Goal: Task Accomplishment & Management: Manage account settings

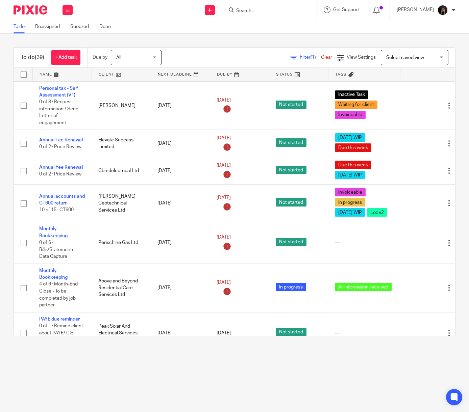
click at [49, 76] on link at bounding box center [62, 75] width 59 height 14
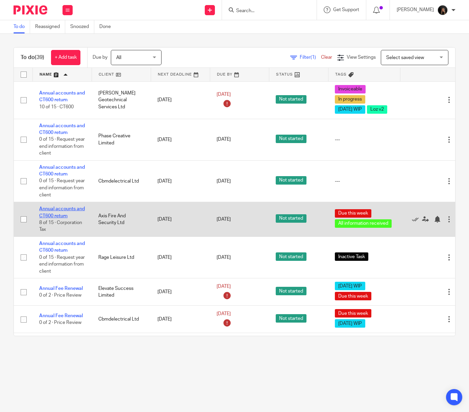
click at [78, 218] on link "Annual accounts and CT600 return" at bounding box center [62, 212] width 46 height 11
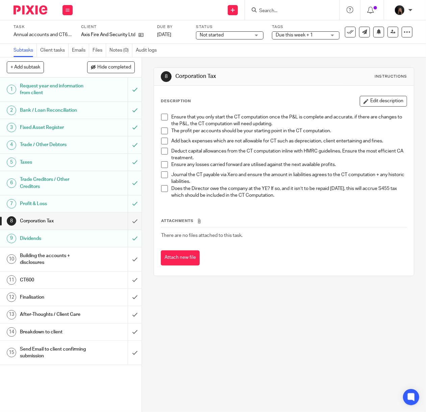
click at [251, 211] on div "Attachments There are no files attached to this task. Attach new file" at bounding box center [284, 234] width 246 height 61
click at [342, 299] on div "8 Corporation Tax Instructions Description Edit description Ensure that you onl…" at bounding box center [284, 234] width 284 height 355
click at [40, 9] on img at bounding box center [31, 9] width 34 height 9
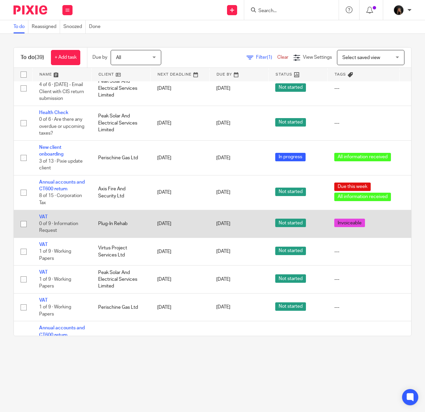
scroll to position [600, 0]
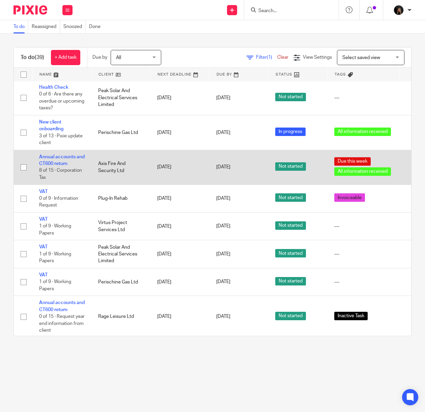
click at [62, 174] on td "Annual accounts and CT600 return 8 of 15 · Corporation Tax" at bounding box center [61, 167] width 59 height 35
click at [62, 166] on link "Annual accounts and CT600 return" at bounding box center [62, 160] width 46 height 11
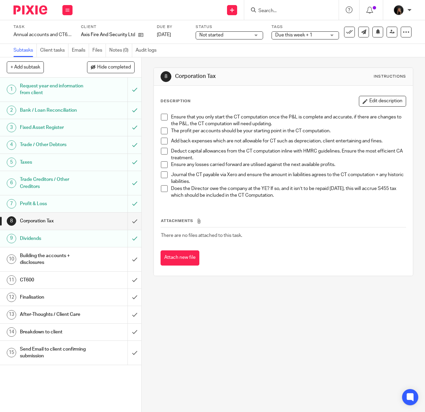
click at [161, 117] on span at bounding box center [164, 117] width 7 height 7
click at [162, 133] on span at bounding box center [164, 131] width 7 height 7
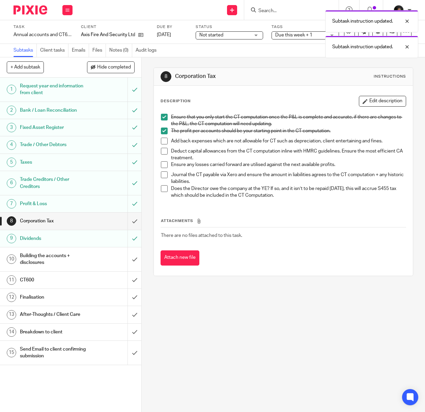
click at [161, 139] on span at bounding box center [164, 141] width 7 height 7
click at [162, 154] on span at bounding box center [164, 151] width 7 height 7
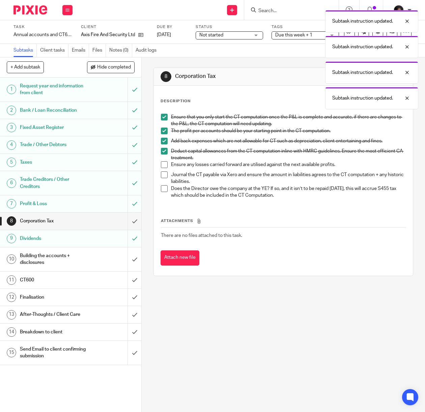
click at [161, 163] on span at bounding box center [164, 164] width 7 height 7
click at [161, 179] on li "Journal the CT payable via Xero and ensure the amount in liabilities agrees to …" at bounding box center [283, 179] width 245 height 14
click at [161, 176] on span at bounding box center [164, 175] width 7 height 7
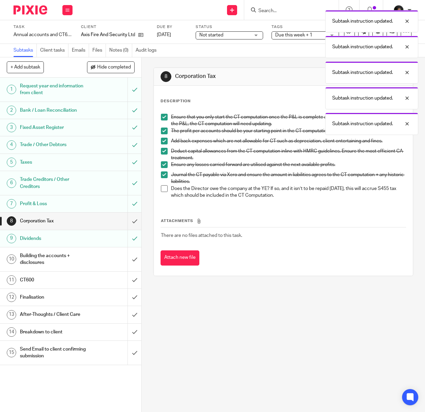
click at [161, 187] on span at bounding box center [164, 188] width 7 height 7
click at [122, 225] on input "submit" at bounding box center [70, 221] width 141 height 17
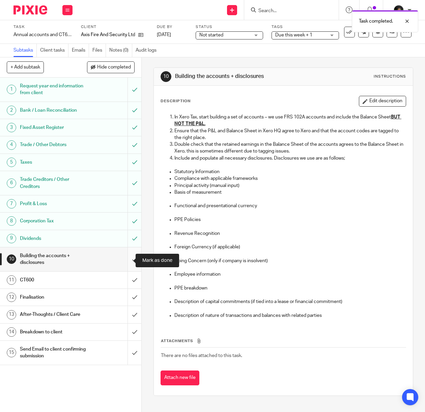
click at [124, 262] on input "submit" at bounding box center [70, 260] width 141 height 24
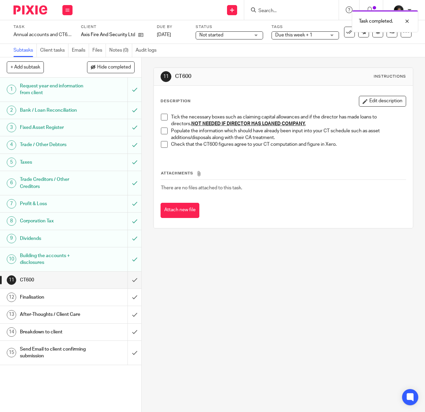
click at [162, 116] on span at bounding box center [164, 117] width 7 height 7
click at [164, 126] on li "Tick the necessary boxes such as claiming capital allowances and if the directo…" at bounding box center [283, 121] width 245 height 14
click at [162, 128] on span at bounding box center [164, 131] width 7 height 7
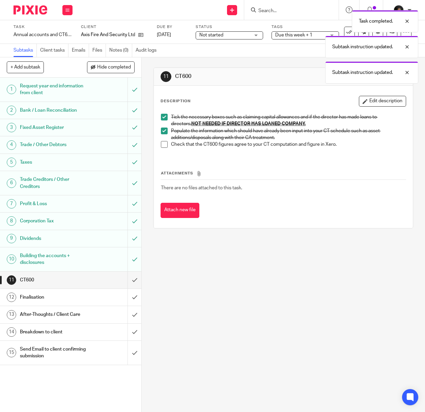
click at [161, 145] on span at bounding box center [164, 144] width 7 height 7
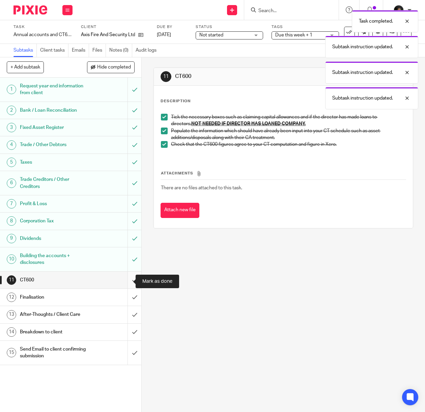
click at [126, 279] on input "submit" at bounding box center [70, 280] width 141 height 17
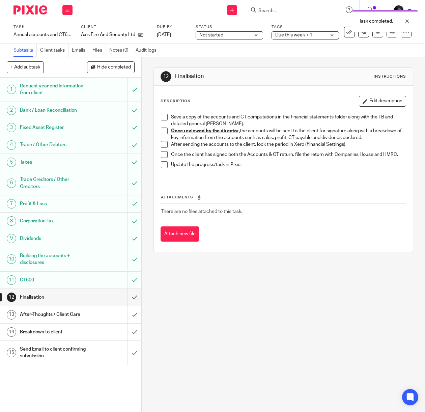
click at [167, 118] on li "Save a copy of the accounts and CT computations in the financial statements fol…" at bounding box center [283, 121] width 245 height 14
click at [162, 120] on span at bounding box center [164, 117] width 7 height 7
click at [387, 34] on link at bounding box center [392, 32] width 11 height 11
click at [26, 6] on img at bounding box center [31, 9] width 34 height 9
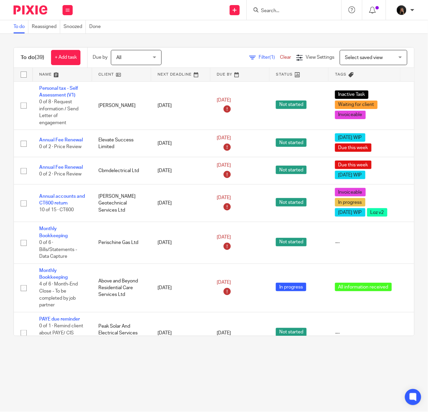
click at [45, 11] on img at bounding box center [31, 9] width 34 height 9
click at [40, 9] on img at bounding box center [31, 9] width 34 height 9
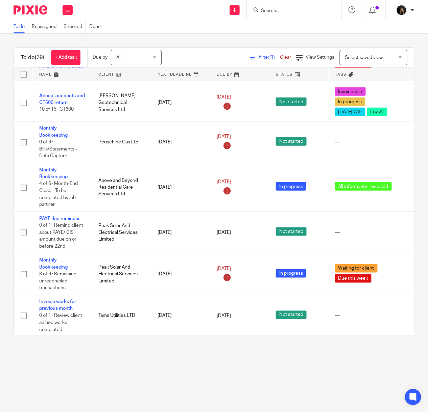
scroll to position [110, 0]
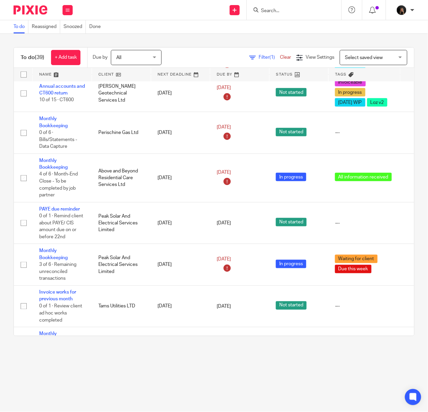
click at [35, 9] on img at bounding box center [31, 9] width 34 height 9
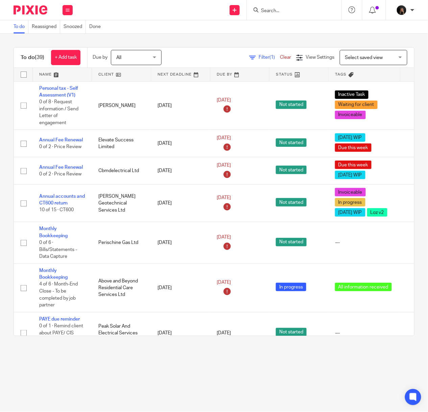
click at [35, 9] on img at bounding box center [31, 9] width 34 height 9
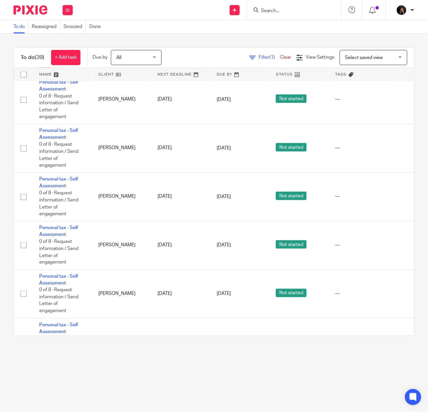
scroll to position [1373, 0]
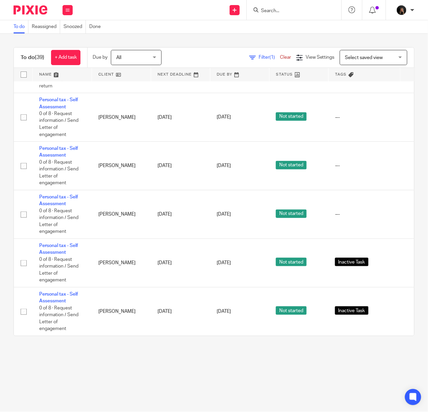
click at [41, 72] on link at bounding box center [62, 75] width 59 height 14
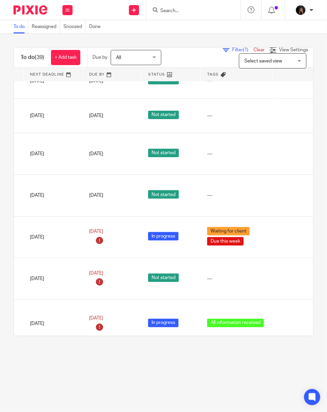
scroll to position [263, 166]
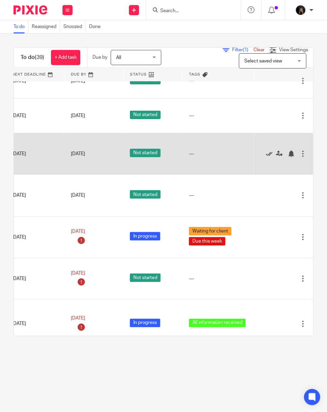
click at [266, 157] on icon at bounding box center [269, 154] width 7 height 7
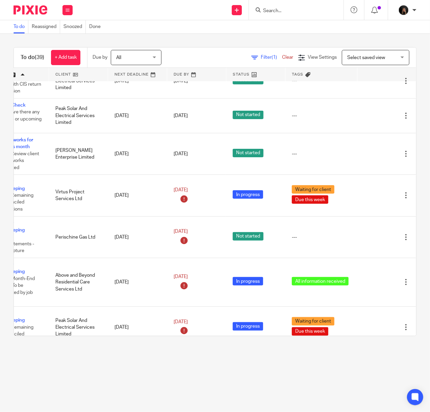
scroll to position [263, 63]
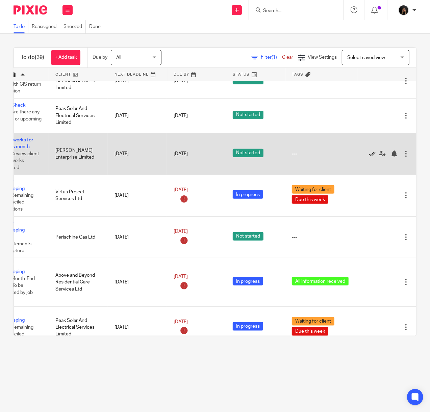
click at [369, 157] on icon at bounding box center [372, 154] width 7 height 7
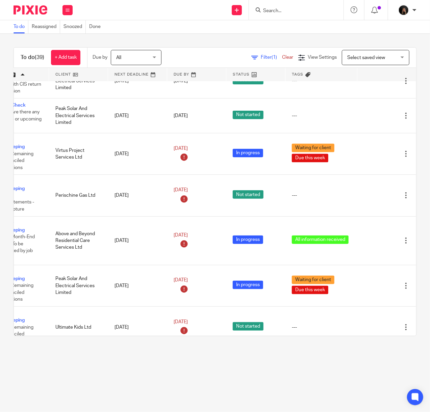
scroll to position [263, 0]
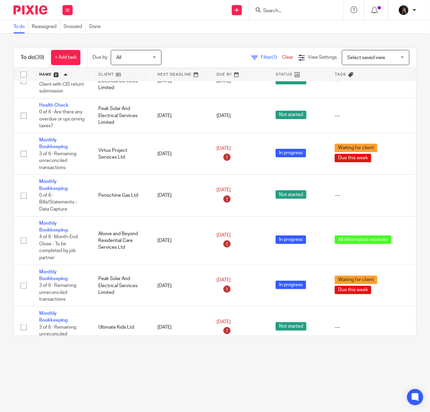
click at [37, 7] on img at bounding box center [31, 9] width 34 height 9
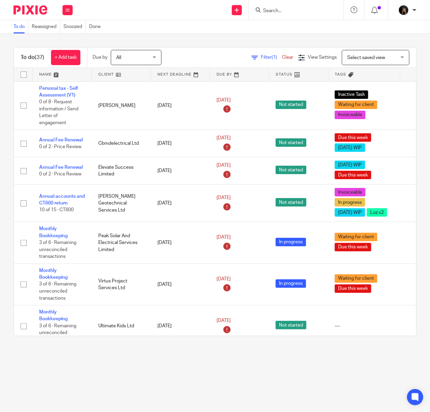
click at [31, 6] on img at bounding box center [31, 9] width 34 height 9
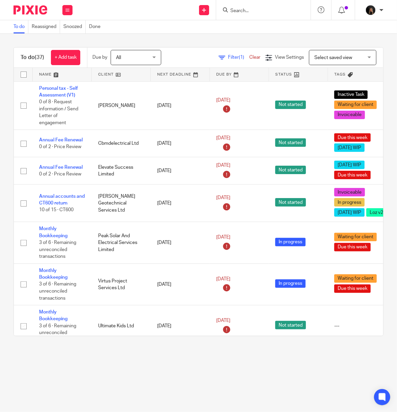
click at [29, 10] on img at bounding box center [31, 9] width 34 height 9
click at [43, 9] on img at bounding box center [31, 9] width 34 height 9
click at [48, 11] on link at bounding box center [31, 9] width 35 height 9
